Goal: Information Seeking & Learning: Learn about a topic

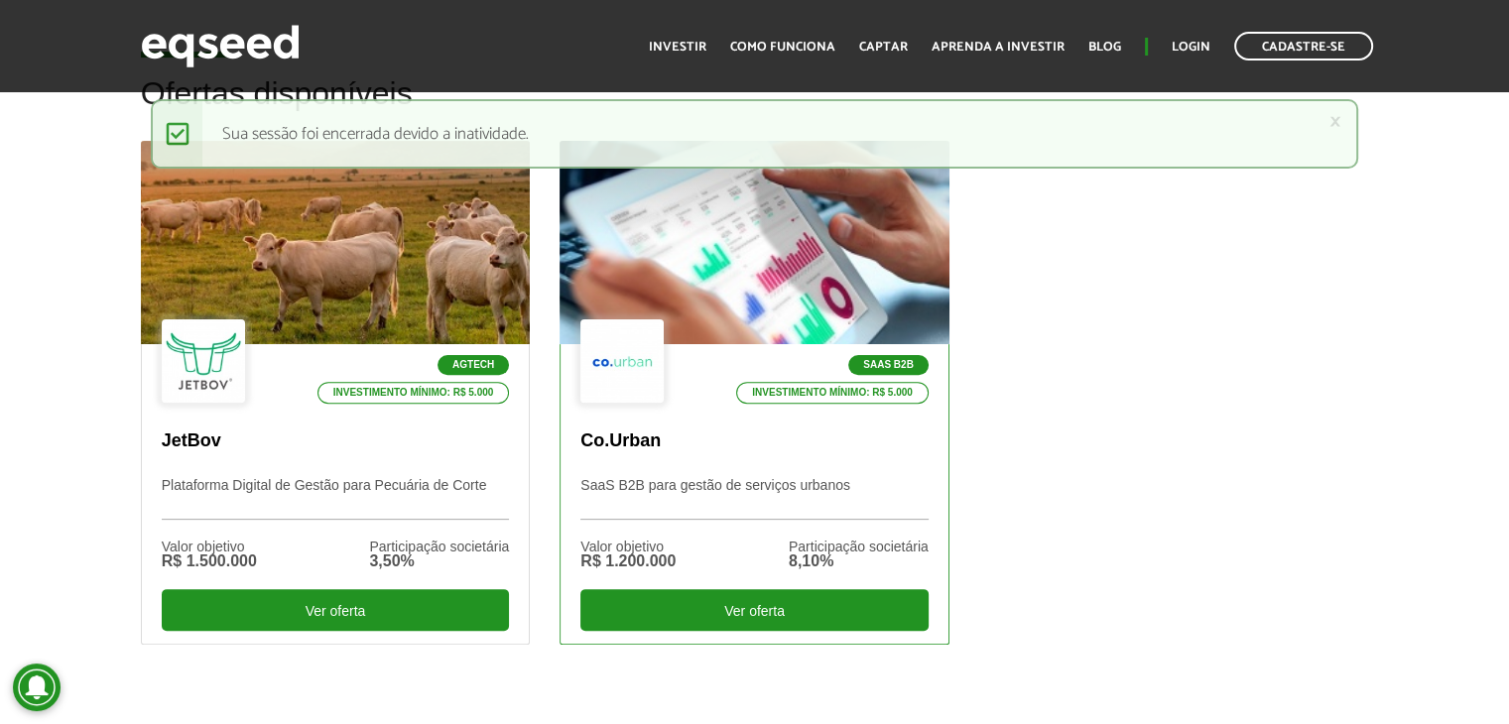
scroll to position [595, 0]
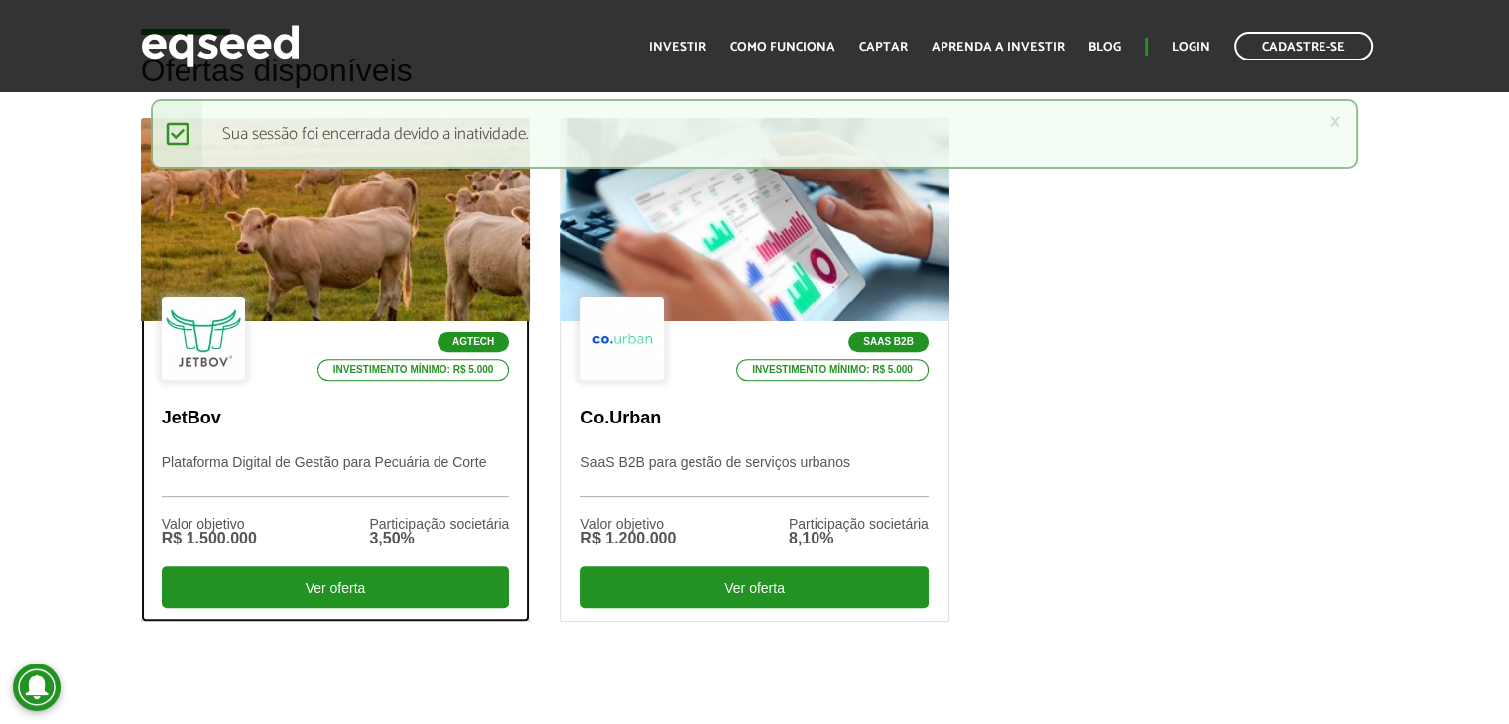
click at [348, 251] on div at bounding box center [334, 220] width 467 height 244
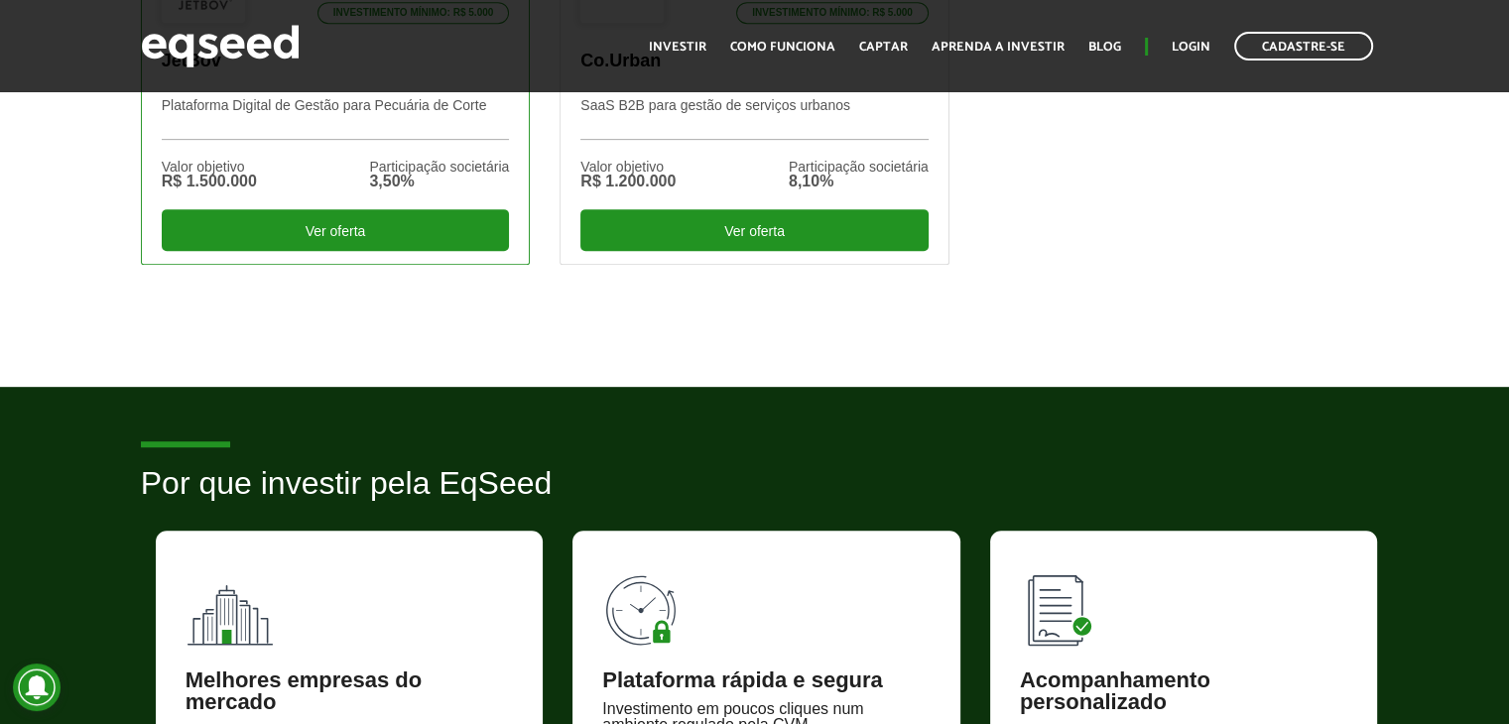
scroll to position [794, 0]
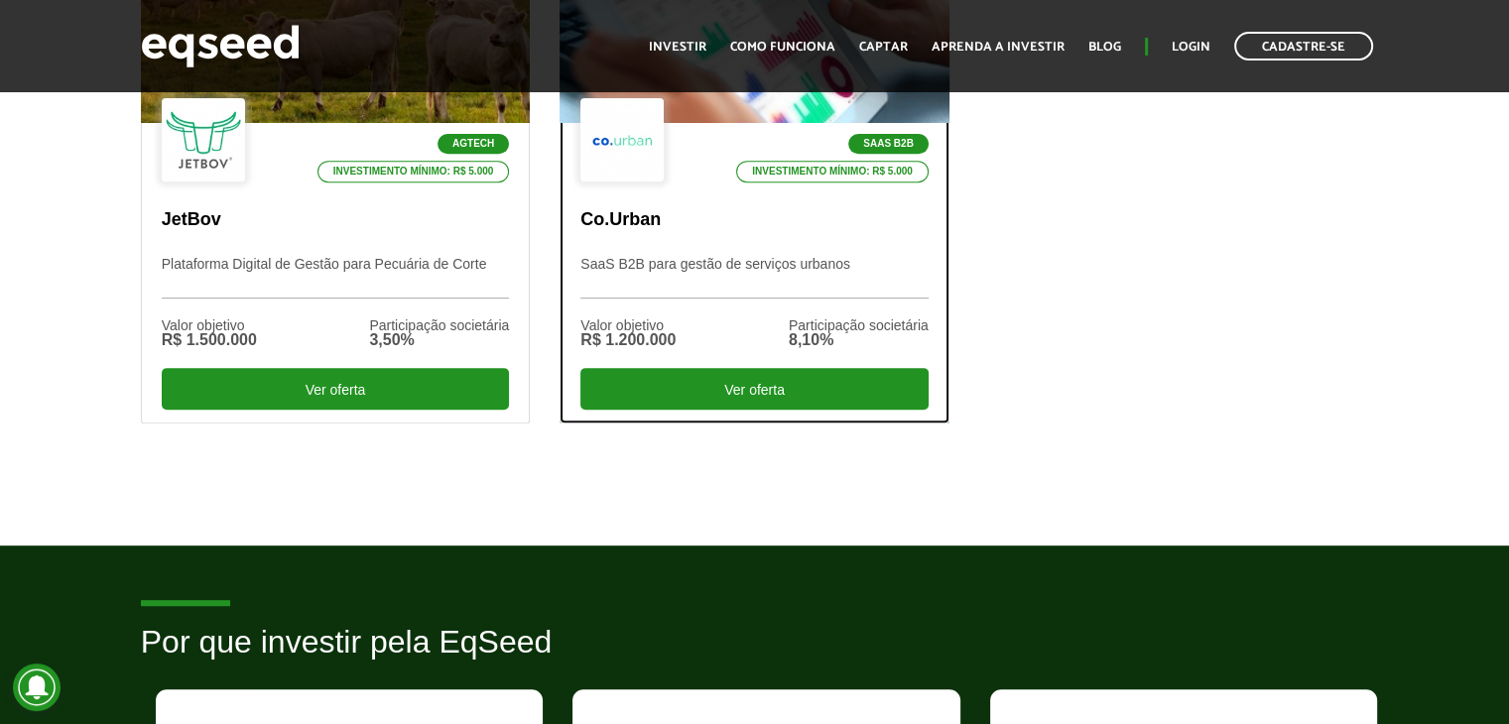
click at [678, 279] on p "SaaS B2B para gestão de serviços urbanos" at bounding box center [754, 277] width 348 height 43
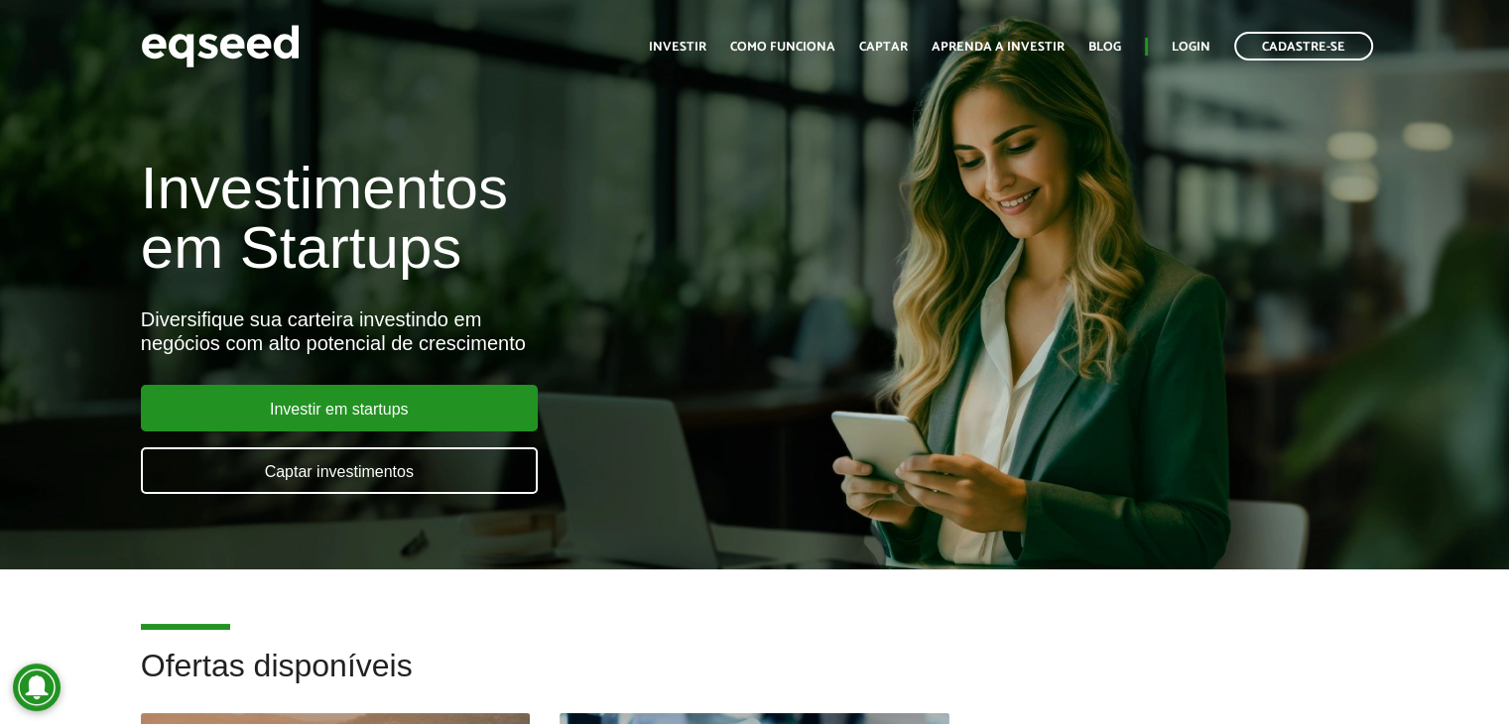
scroll to position [794, 0]
